Goal: Information Seeking & Learning: Get advice/opinions

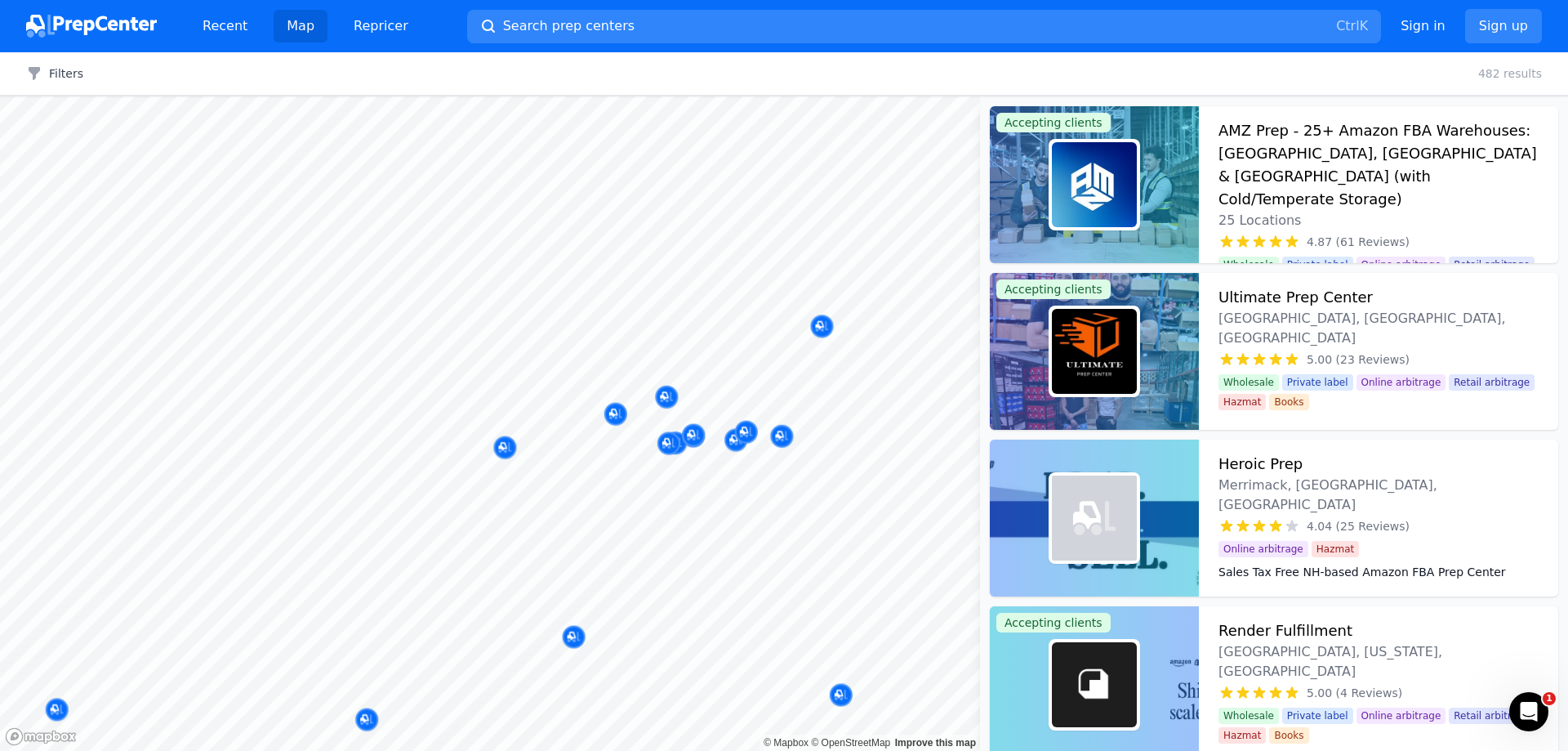
click at [745, 354] on body "Recent Map Repricer Search prep centers Ctrl K Open main menu Sign in Sign up F…" at bounding box center [784, 375] width 1568 height 751
drag, startPoint x: 665, startPoint y: 396, endPoint x: 667, endPoint y: 404, distance: 8.2
click at [665, 389] on body "Recent Map Repricer Search prep centers Ctrl K Open main menu Sign in Sign up F…" at bounding box center [784, 375] width 1568 height 751
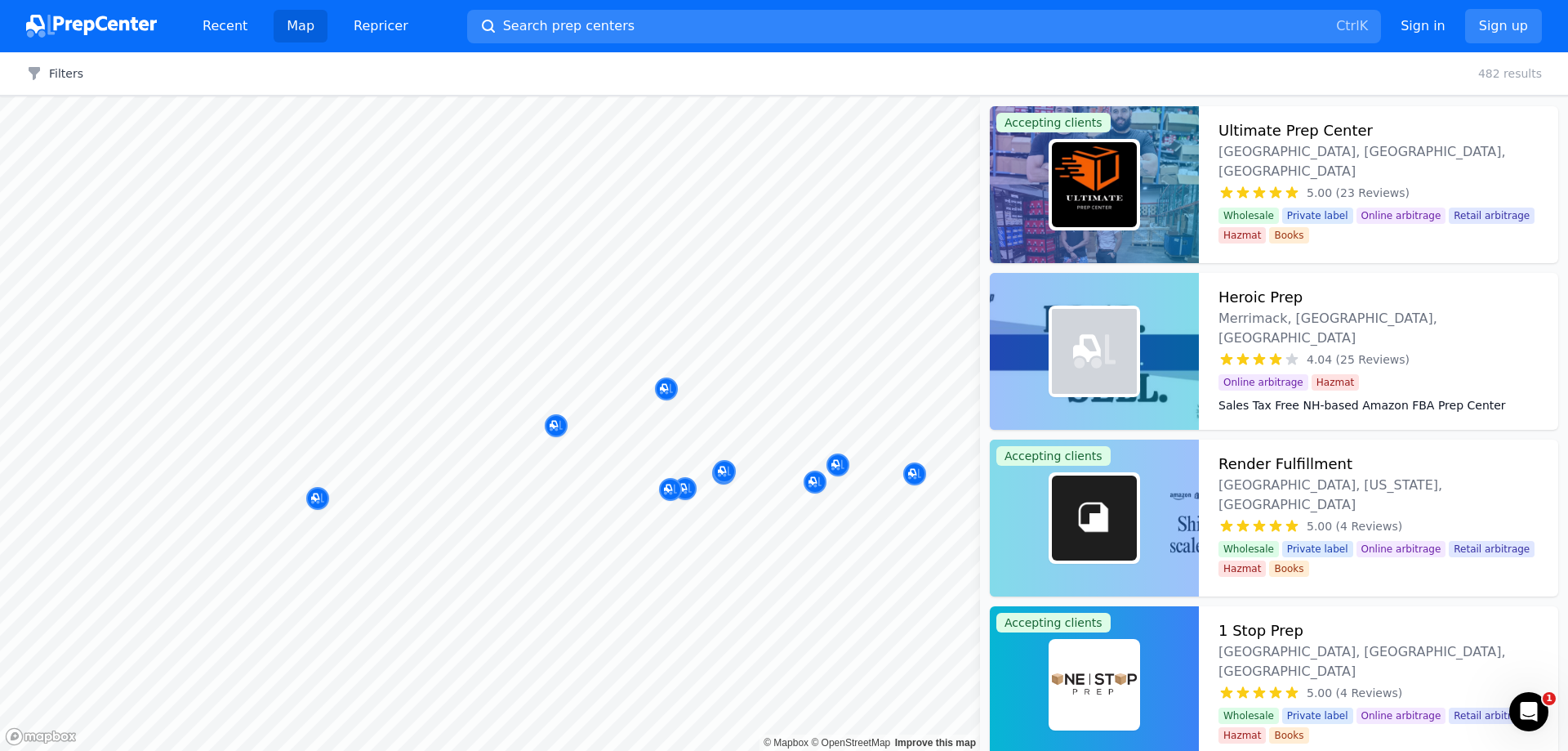
click at [555, 428] on div at bounding box center [668, 425] width 313 height 13
click at [557, 417] on icon "Map marker" at bounding box center [556, 425] width 13 height 17
click at [555, 424] on div at bounding box center [668, 425] width 313 height 13
click at [557, 421] on div at bounding box center [668, 425] width 313 height 13
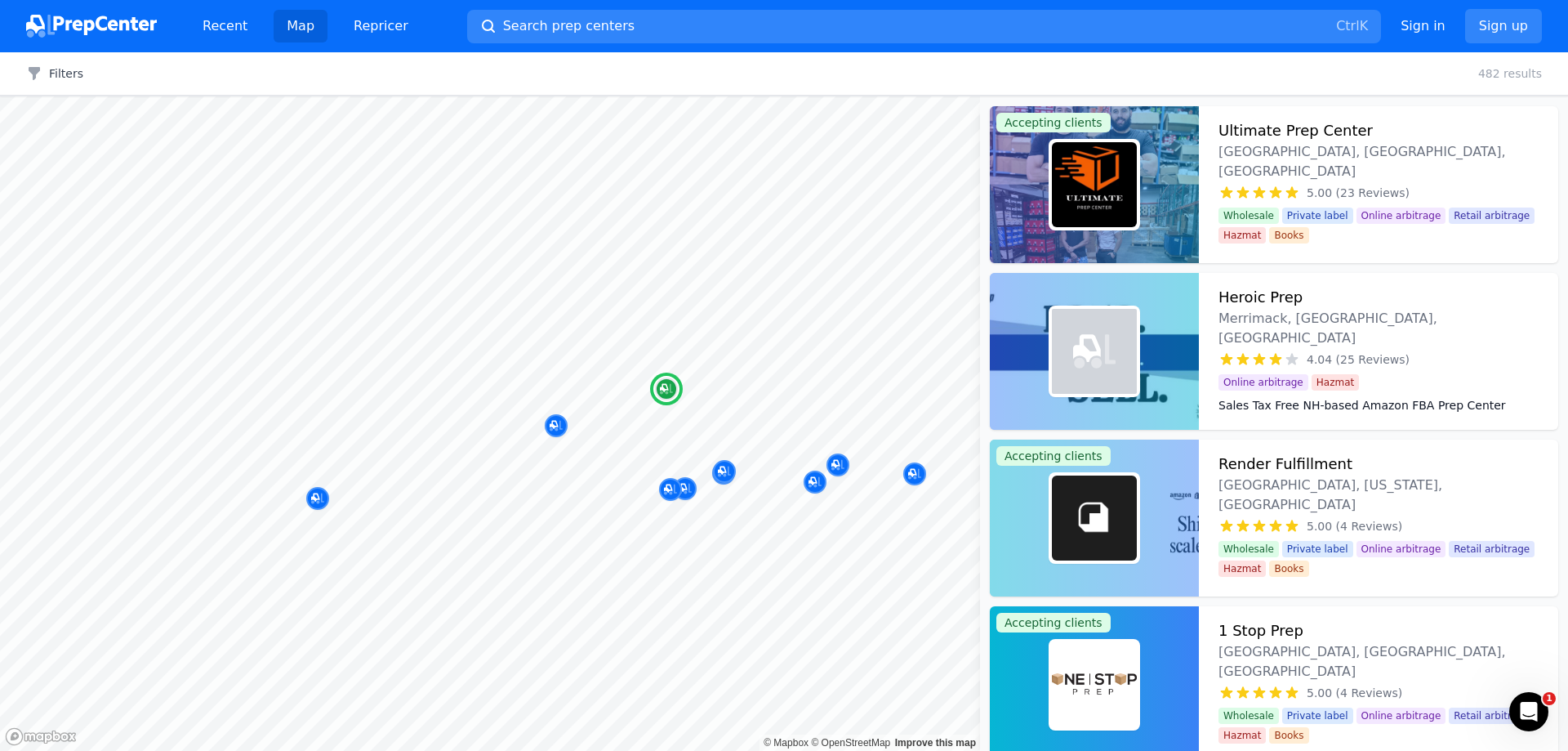
click at [1272, 300] on h3 "Heroic Prep" at bounding box center [1261, 298] width 84 height 23
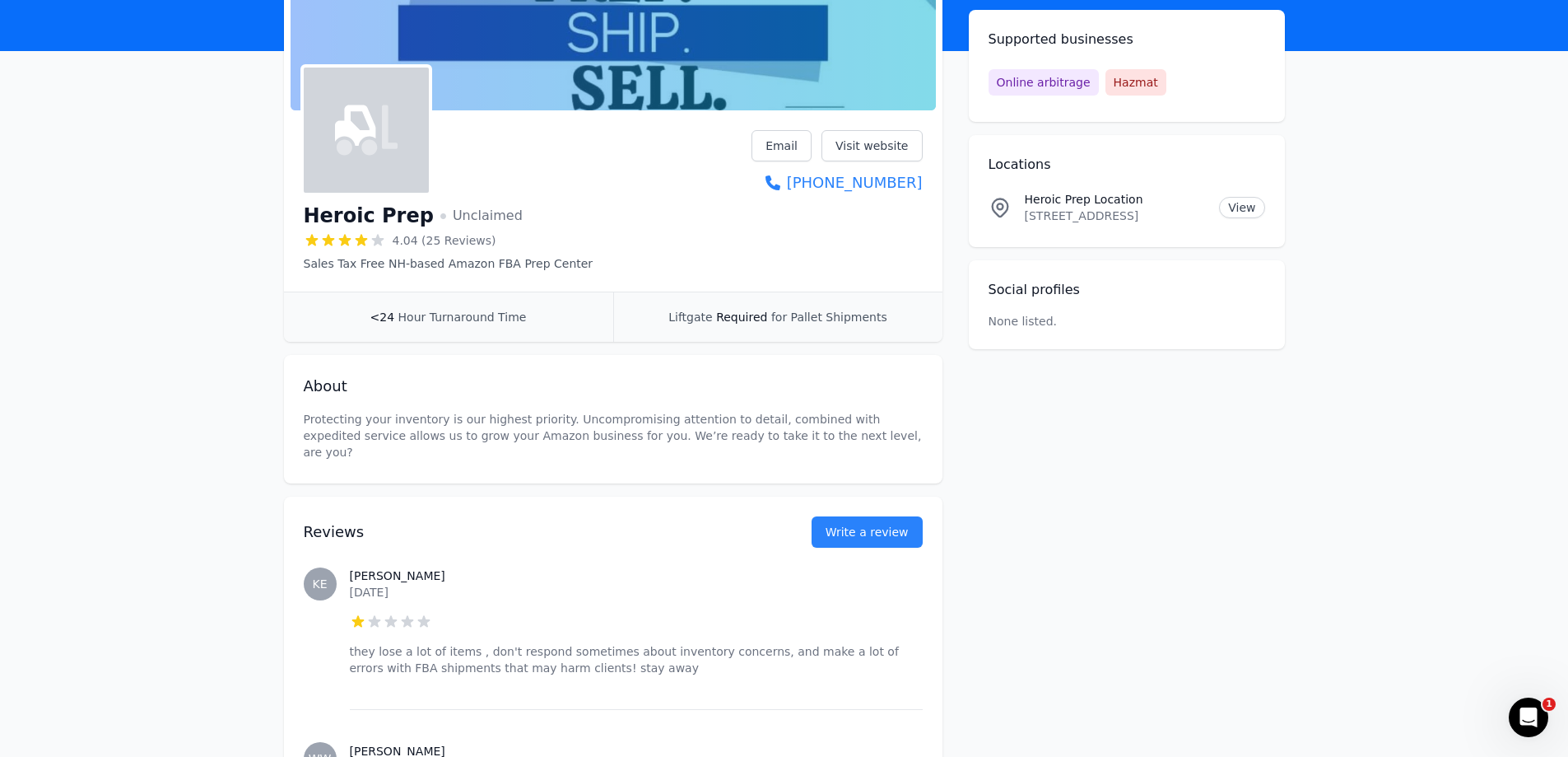
scroll to position [247, 0]
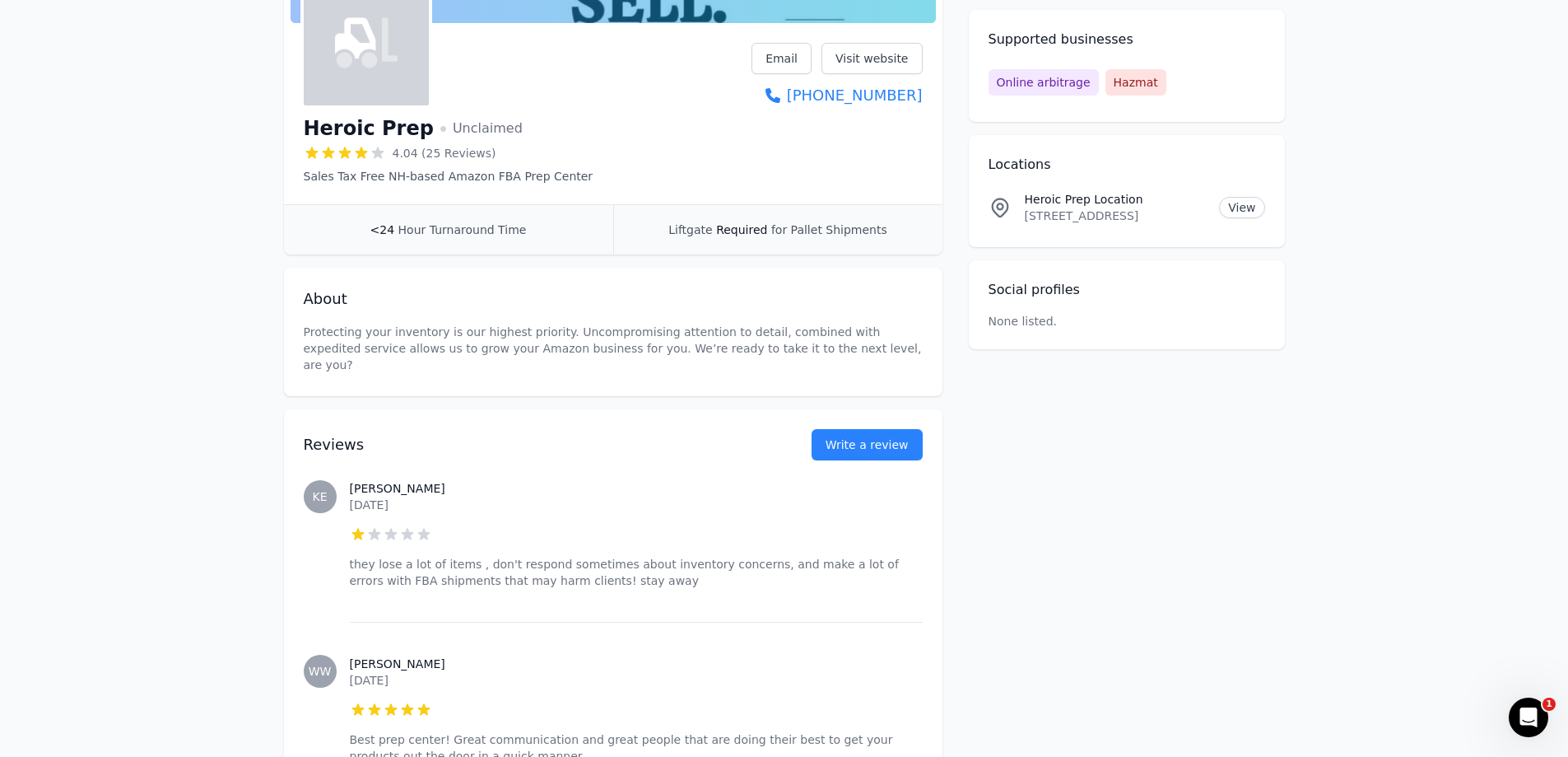
click at [444, 150] on span "4.04 (25 Reviews)" at bounding box center [444, 153] width 104 height 17
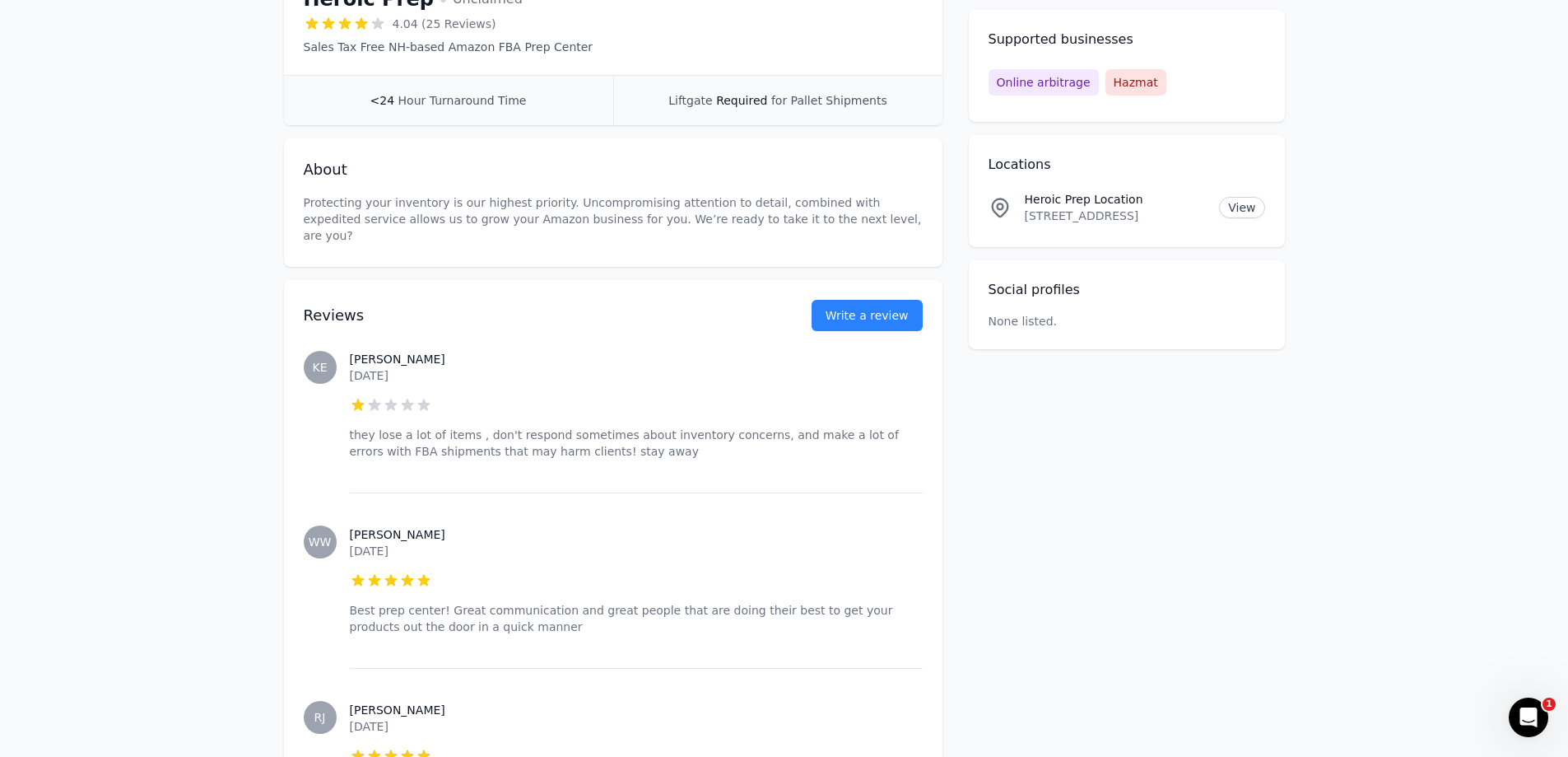
scroll to position [412, 0]
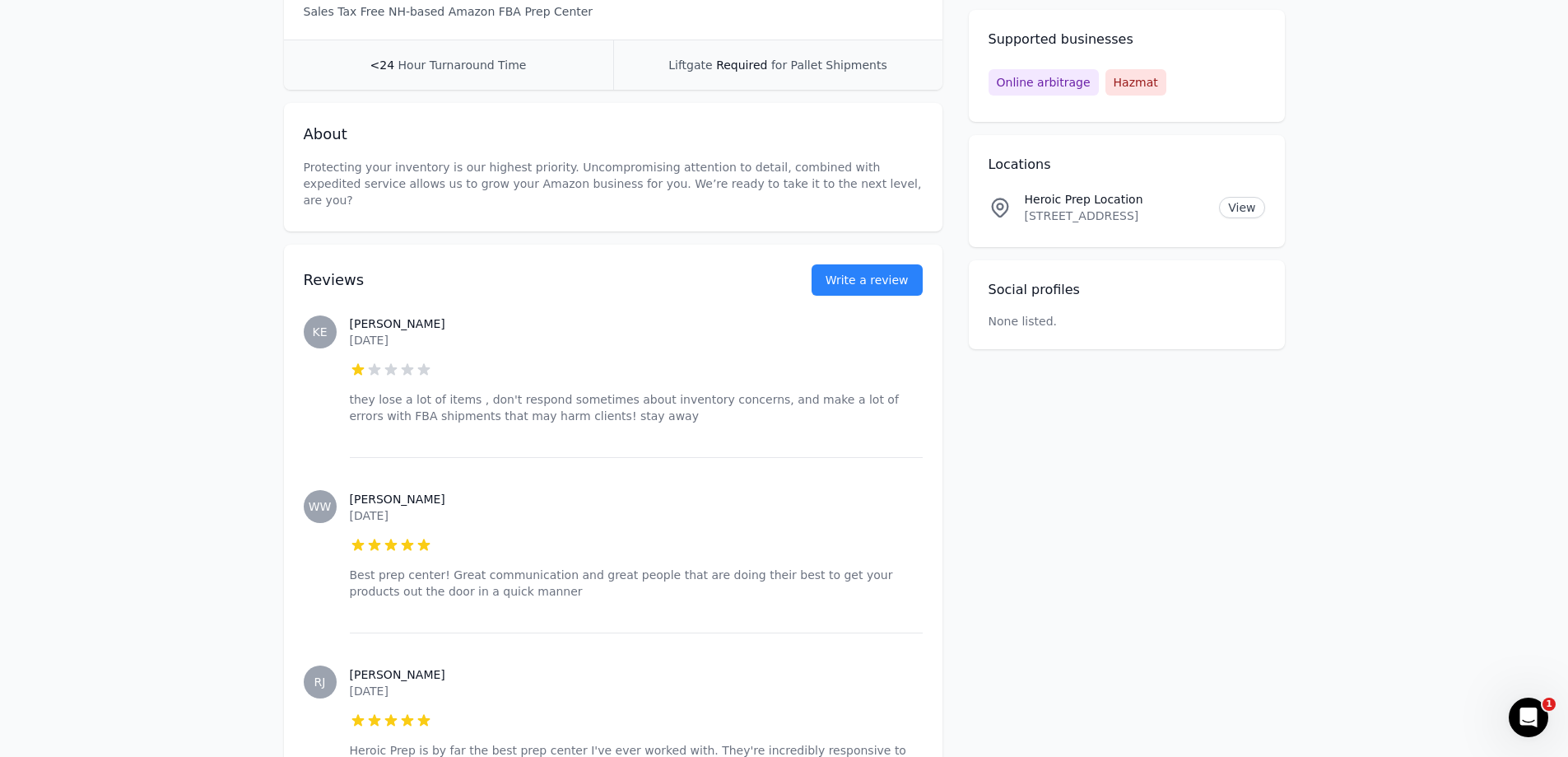
click at [365, 391] on p "they lose a lot of items , don't respond sometimes about inventory concerns, an…" at bounding box center [635, 407] width 573 height 33
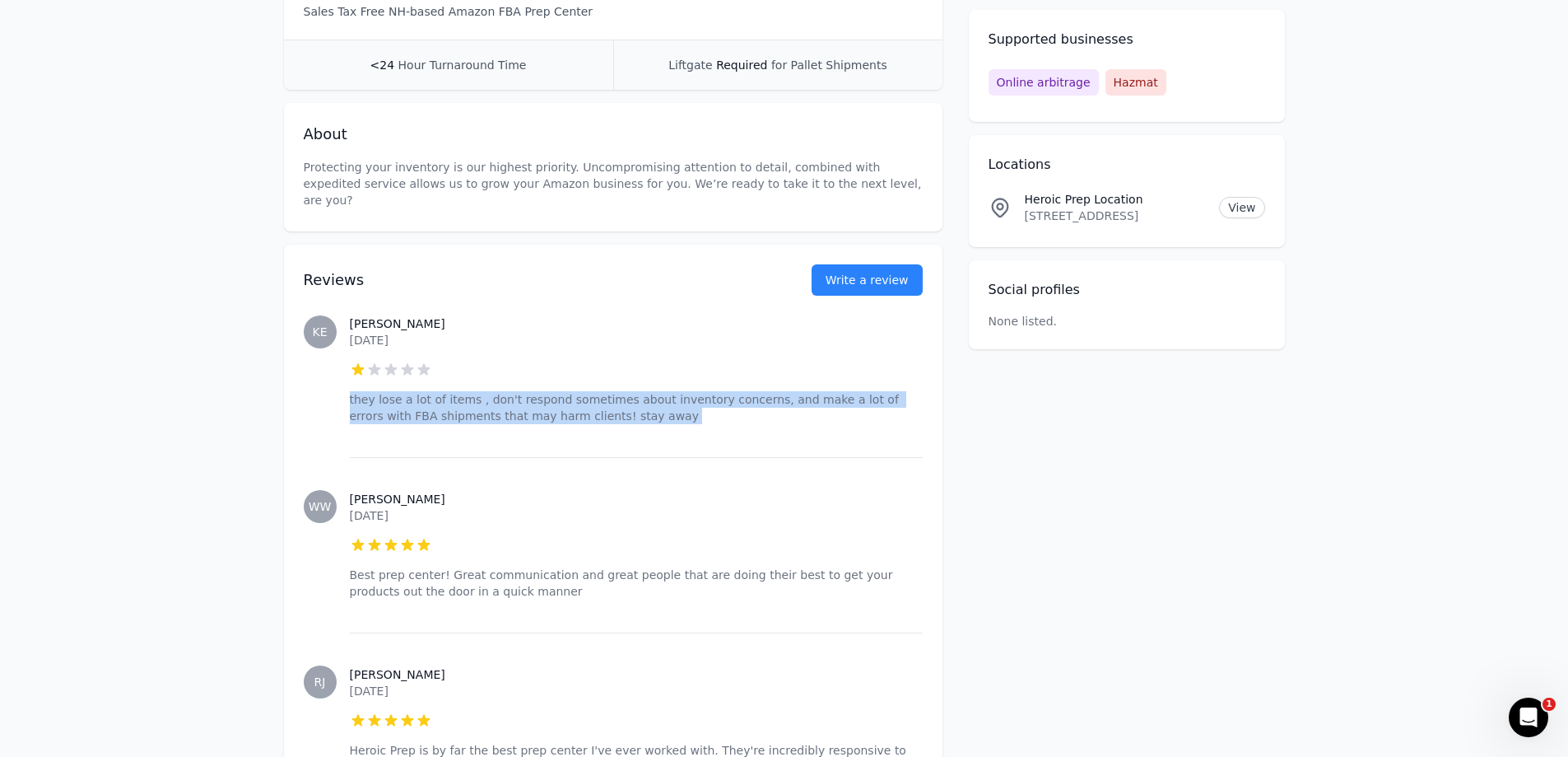
drag, startPoint x: 365, startPoint y: 384, endPoint x: 578, endPoint y: 410, distance: 214.6
click at [578, 410] on div "[PERSON_NAME] [DATE] 1 out of 5 stars they lose a lot of items , don't respond …" at bounding box center [635, 369] width 573 height 174
drag, startPoint x: 578, startPoint y: 410, endPoint x: 362, endPoint y: 383, distance: 217.7
click at [364, 383] on div "[PERSON_NAME] [DATE] 1 out of 5 stars they lose a lot of items , don't respond …" at bounding box center [635, 369] width 573 height 174
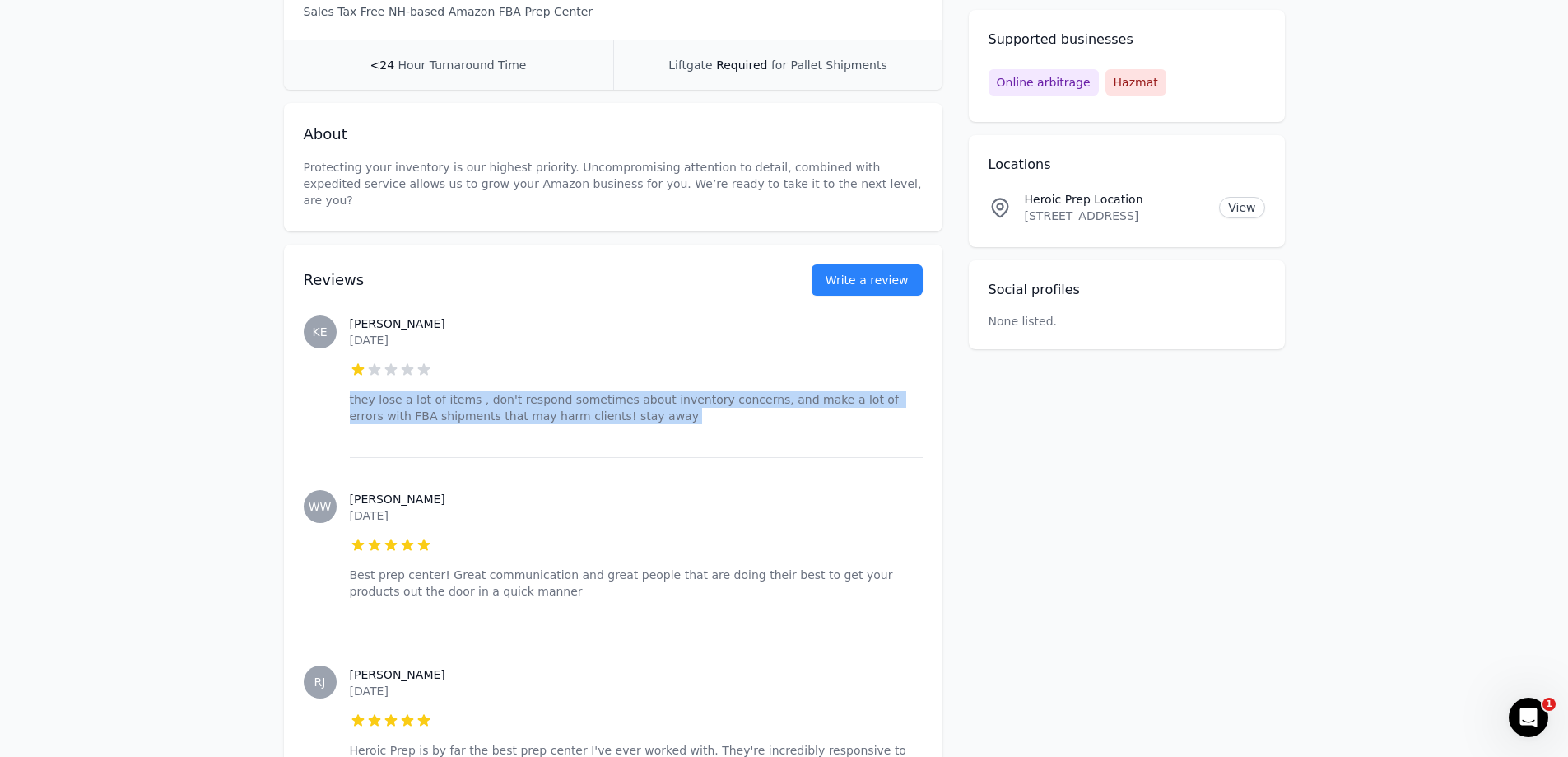
click at [362, 391] on p "they lose a lot of items , don't respond sometimes about inventory concerns, an…" at bounding box center [635, 407] width 573 height 33
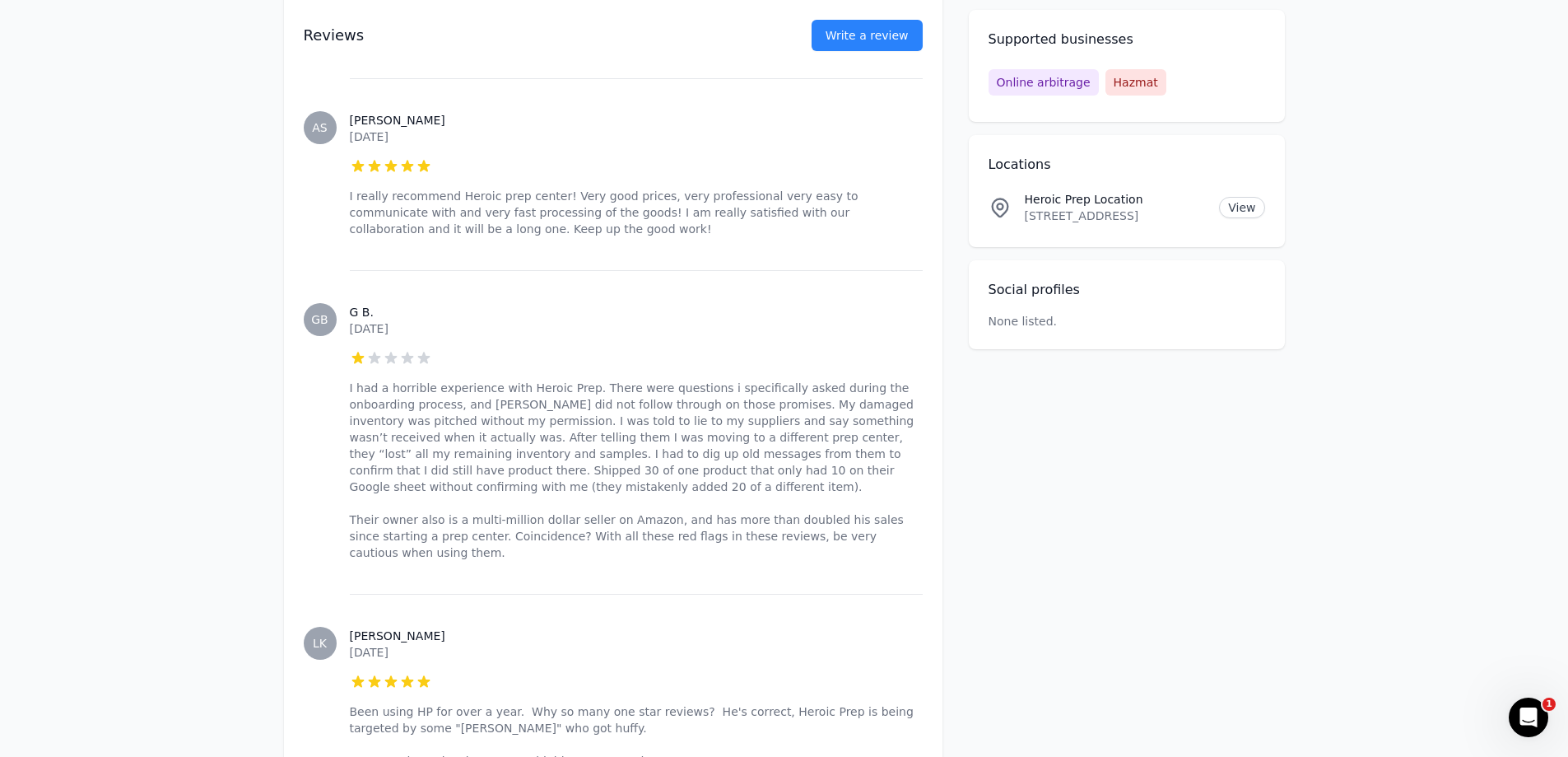
scroll to position [2306, 0]
click at [586, 383] on p "I had a horrible experience with Heroic Prep. There were questions i specifical…" at bounding box center [635, 474] width 573 height 182
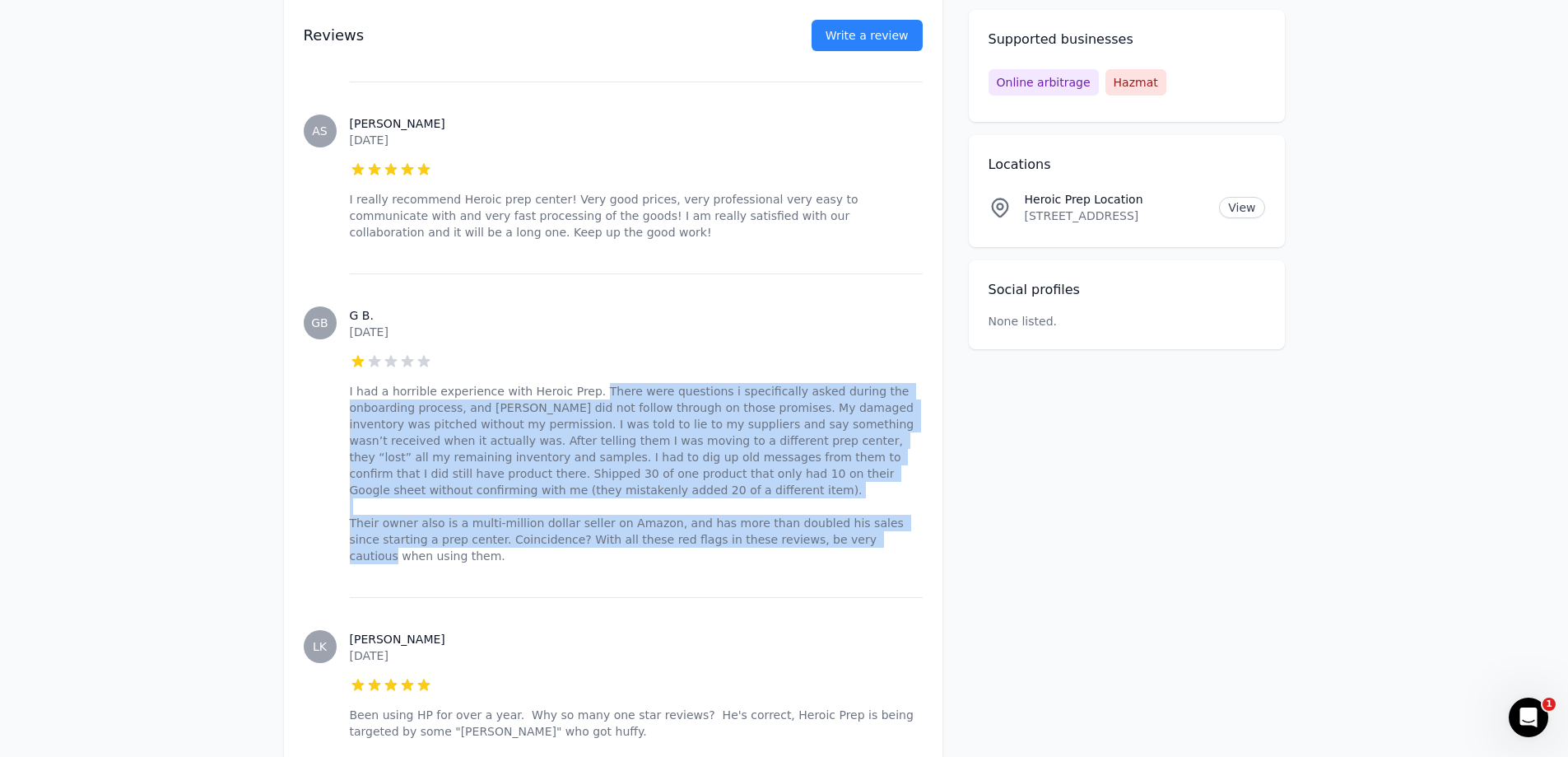
drag, startPoint x: 586, startPoint y: 365, endPoint x: 826, endPoint y: 483, distance: 267.4
click at [826, 483] on p "I had a horrible experience with Heroic Prep. There were questions i specifical…" at bounding box center [635, 474] width 573 height 182
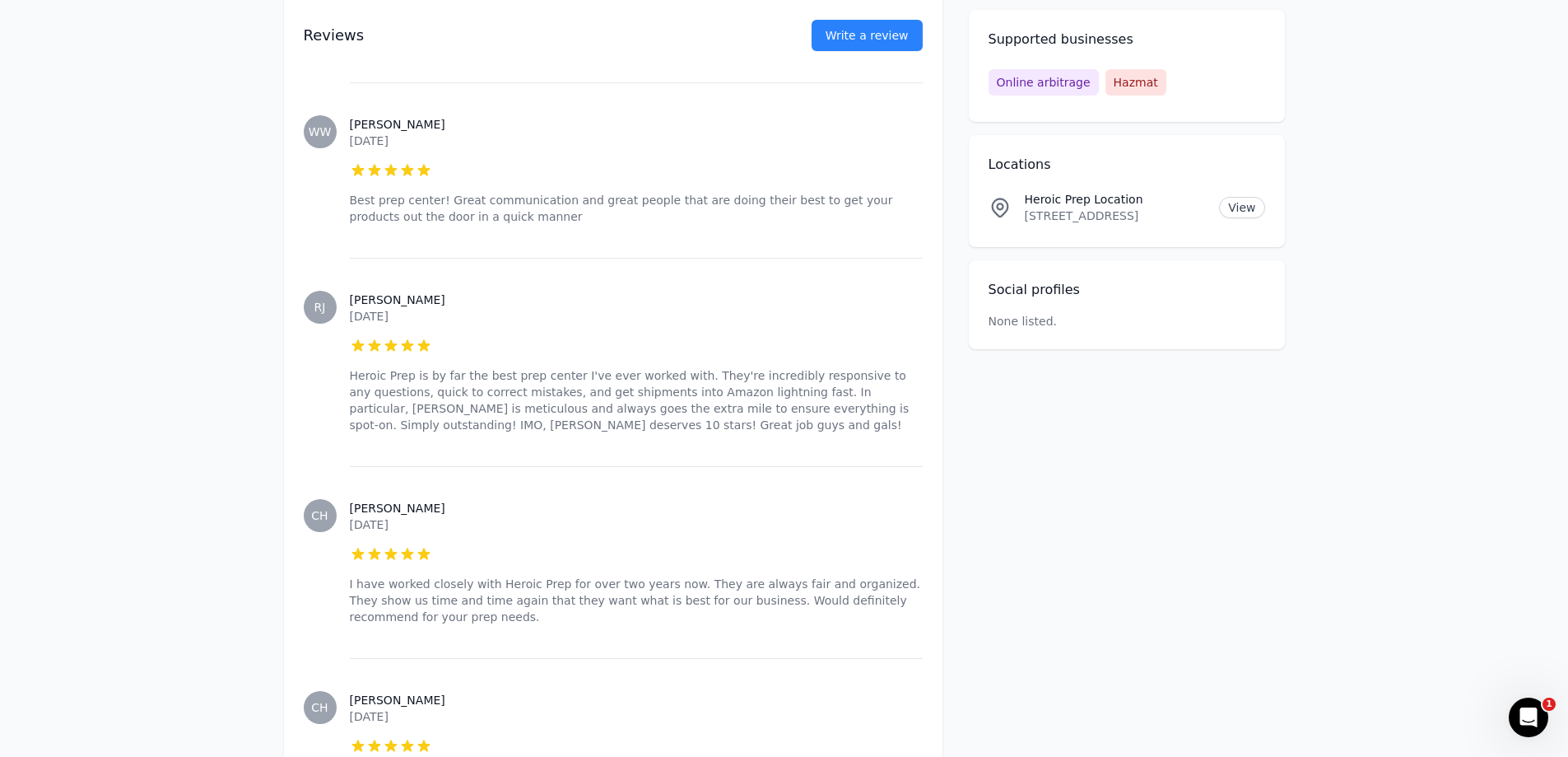
scroll to position [0, 0]
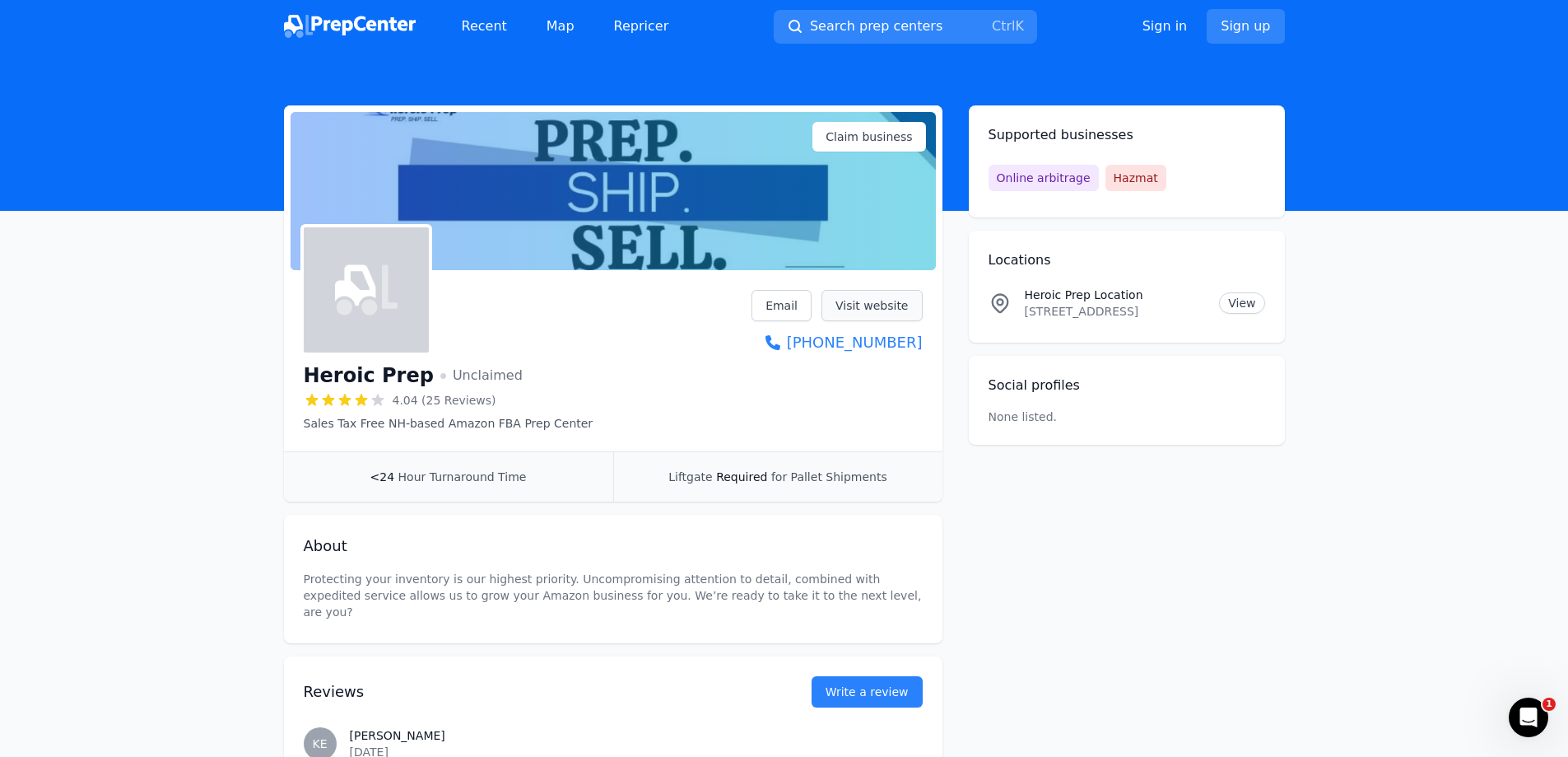
click at [852, 300] on link "Visit website" at bounding box center [872, 305] width 101 height 31
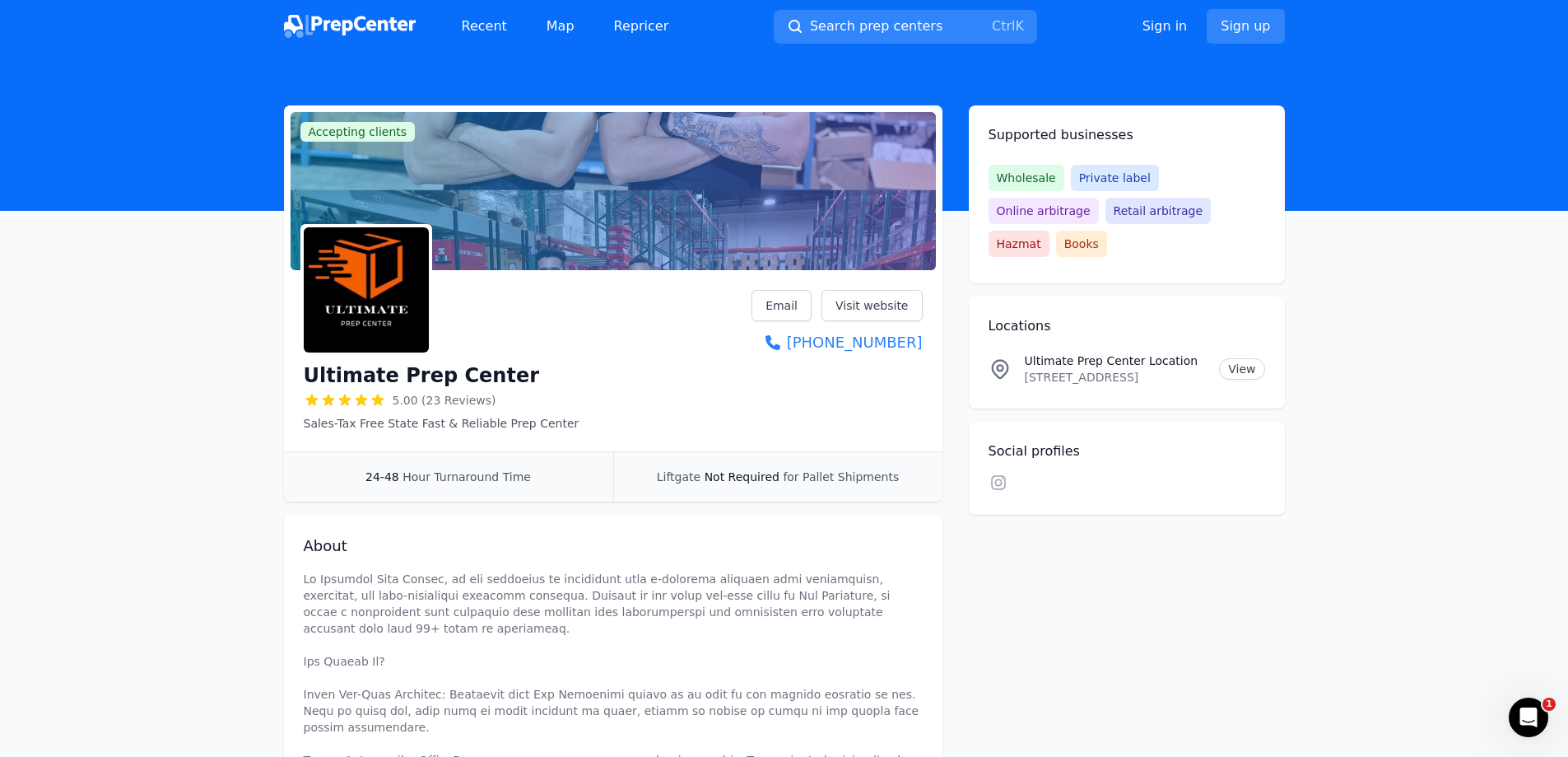
click at [642, 166] on div at bounding box center [612, 190] width 645 height 158
click at [383, 119] on div at bounding box center [612, 190] width 645 height 158
click at [378, 127] on span "Accepting clients" at bounding box center [358, 132] width 115 height 19
click at [366, 371] on h1 "Ultimate Prep Center" at bounding box center [421, 375] width 236 height 27
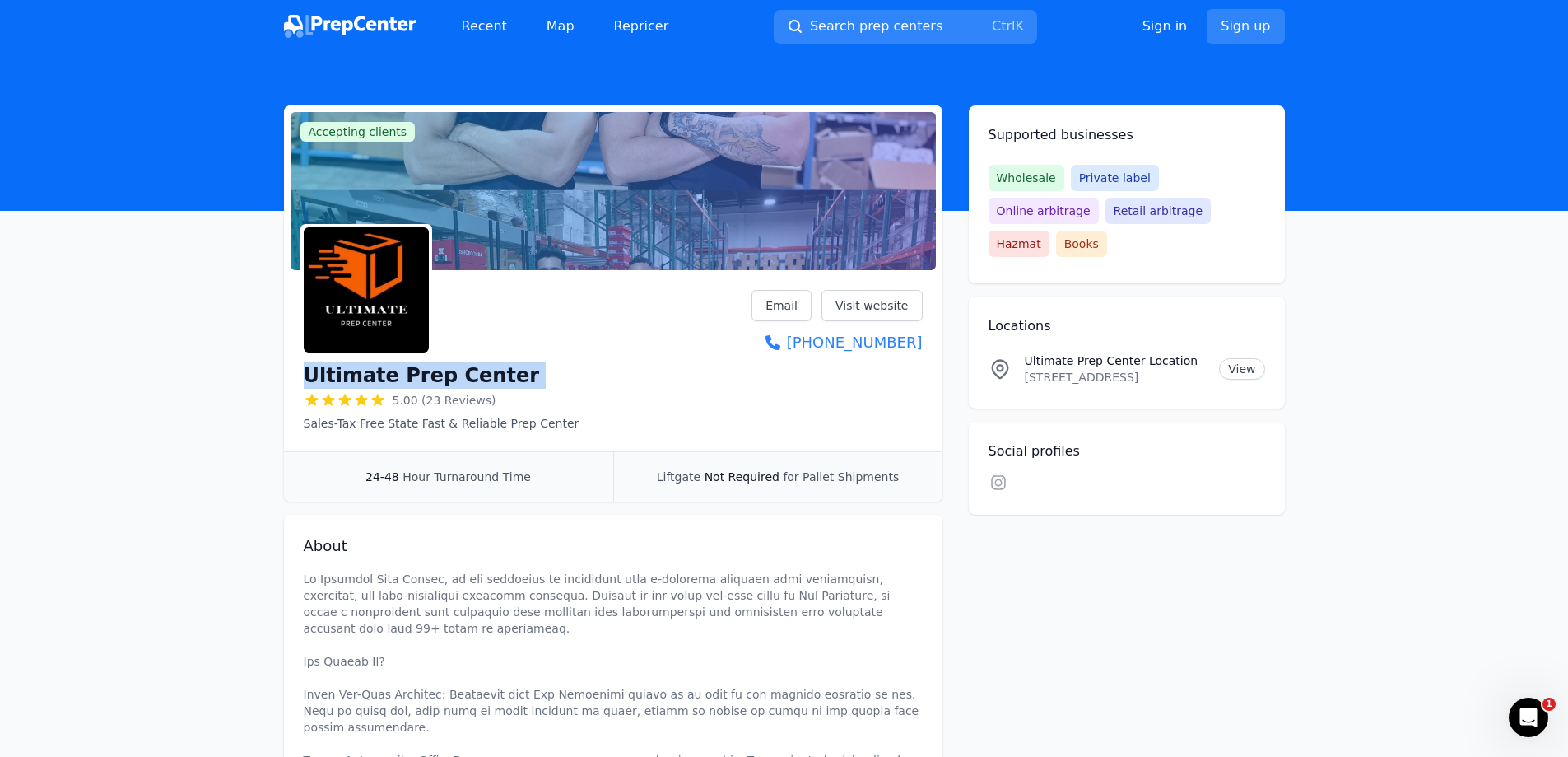
click at [366, 371] on h1 "Ultimate Prep Center" at bounding box center [421, 375] width 236 height 27
click at [855, 292] on link "Visit website" at bounding box center [872, 305] width 101 height 31
